Goal: Navigation & Orientation: Understand site structure

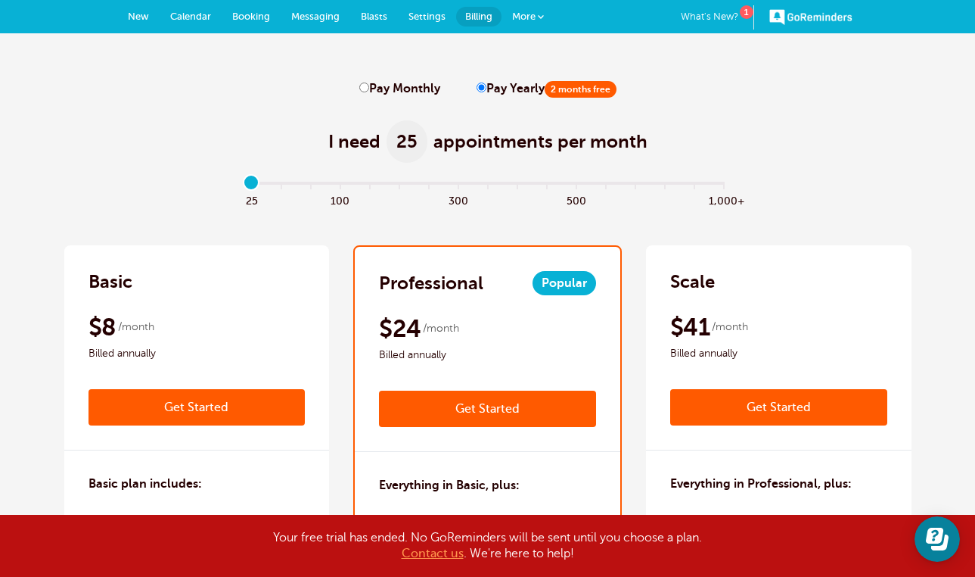
click at [148, 10] on link "New" at bounding box center [138, 16] width 42 height 33
click at [191, 11] on span "Calendar" at bounding box center [190, 16] width 41 height 11
click at [241, 15] on span "Booking" at bounding box center [251, 16] width 38 height 11
click at [294, 19] on span "Messaging" at bounding box center [315, 16] width 48 height 11
click at [540, 19] on span at bounding box center [541, 17] width 6 height 6
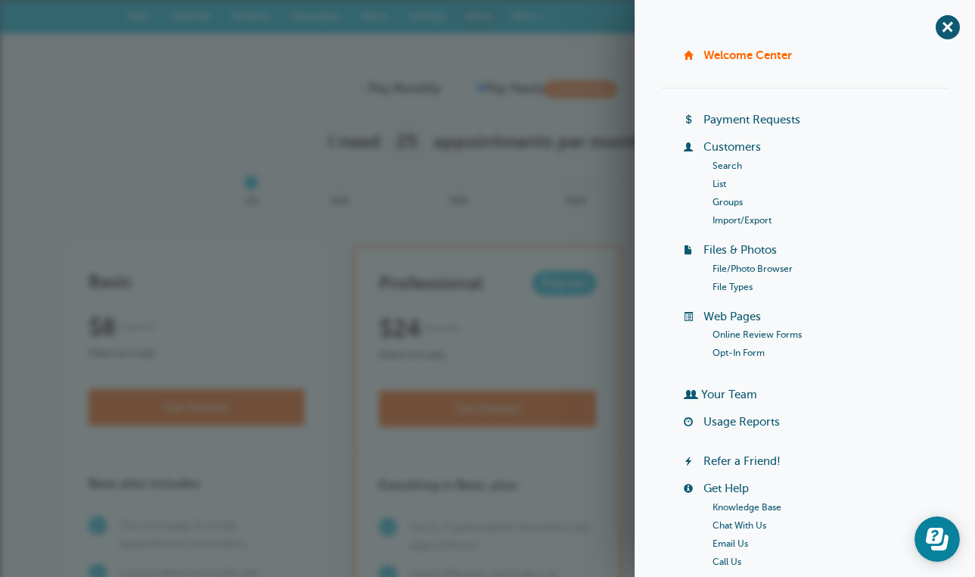
click at [540, 19] on span at bounding box center [541, 17] width 6 height 6
click at [947, 29] on span "+" at bounding box center [948, 27] width 34 height 34
